Goal: Information Seeking & Learning: Learn about a topic

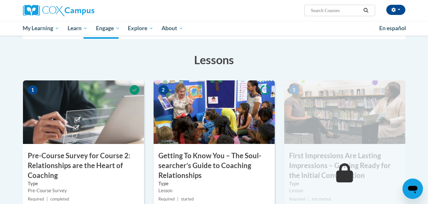
scroll to position [102, 0]
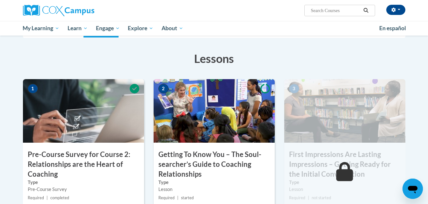
click at [228, 109] on img at bounding box center [213, 111] width 121 height 64
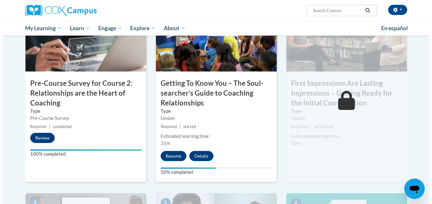
scroll to position [182, 0]
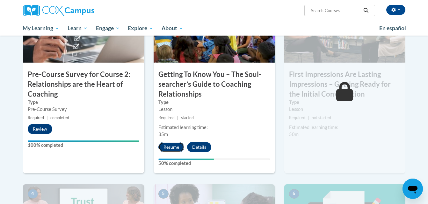
click at [170, 146] on button "Resume" at bounding box center [171, 147] width 26 height 10
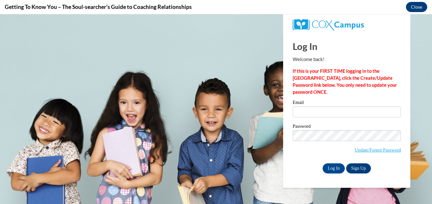
type input "mhinson77@gmail.com"
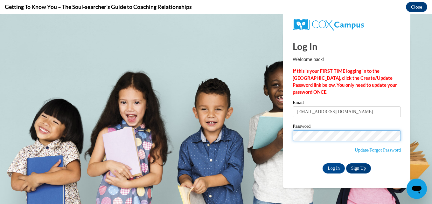
scroll to position [0, 0]
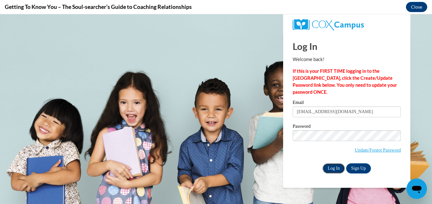
click at [338, 168] on input "Log In" at bounding box center [334, 169] width 22 height 10
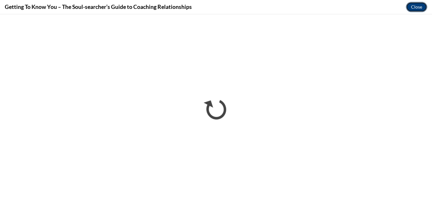
click at [416, 6] on button "Close" at bounding box center [416, 7] width 21 height 10
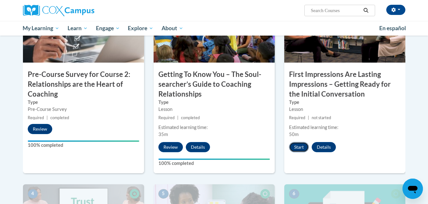
click at [296, 147] on button "Start" at bounding box center [299, 147] width 20 height 10
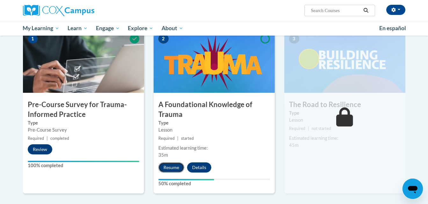
click at [170, 167] on button "Resume" at bounding box center [171, 168] width 26 height 10
